Goal: Use online tool/utility: Utilize a website feature to perform a specific function

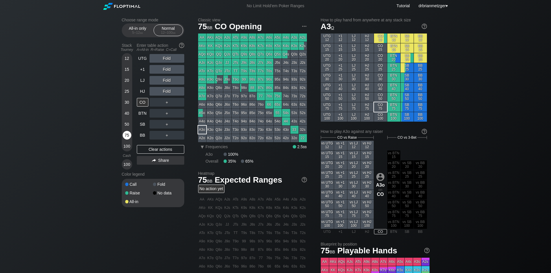
click at [127, 134] on div "75" at bounding box center [127, 135] width 9 height 9
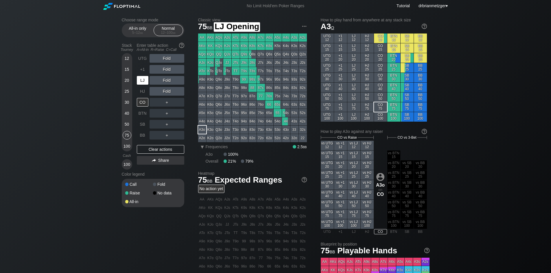
click at [141, 81] on div "LJ" at bounding box center [143, 80] width 12 height 9
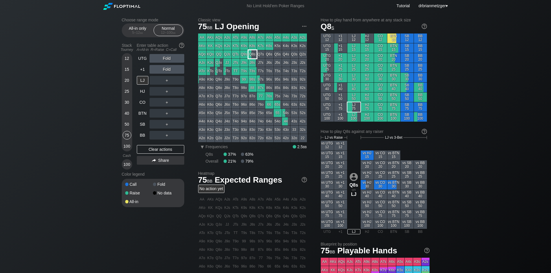
click at [250, 52] on div "Q8s" at bounding box center [252, 54] width 8 height 8
click at [165, 81] on div "R ✕" at bounding box center [166, 80] width 11 height 9
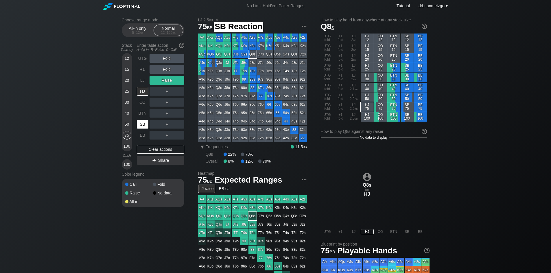
click at [143, 124] on div "SB" at bounding box center [143, 124] width 12 height 9
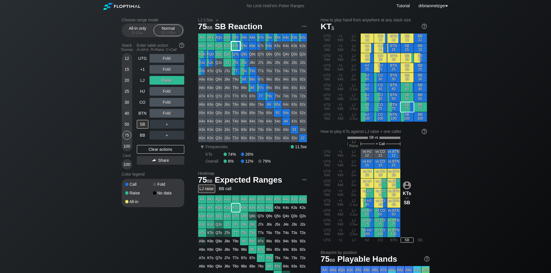
click at [234, 43] on div "KTs" at bounding box center [236, 46] width 8 height 8
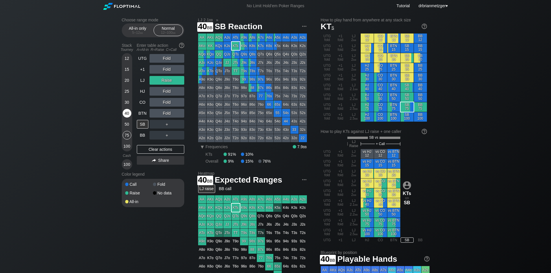
click at [127, 112] on div "40" at bounding box center [127, 113] width 9 height 9
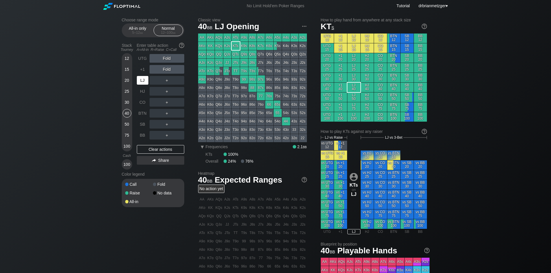
click at [142, 80] on div "LJ" at bounding box center [143, 80] width 12 height 9
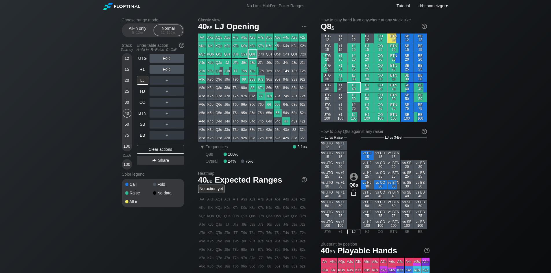
click at [252, 52] on div "Q8s" at bounding box center [252, 54] width 8 height 8
